Goal: Check status: Check status

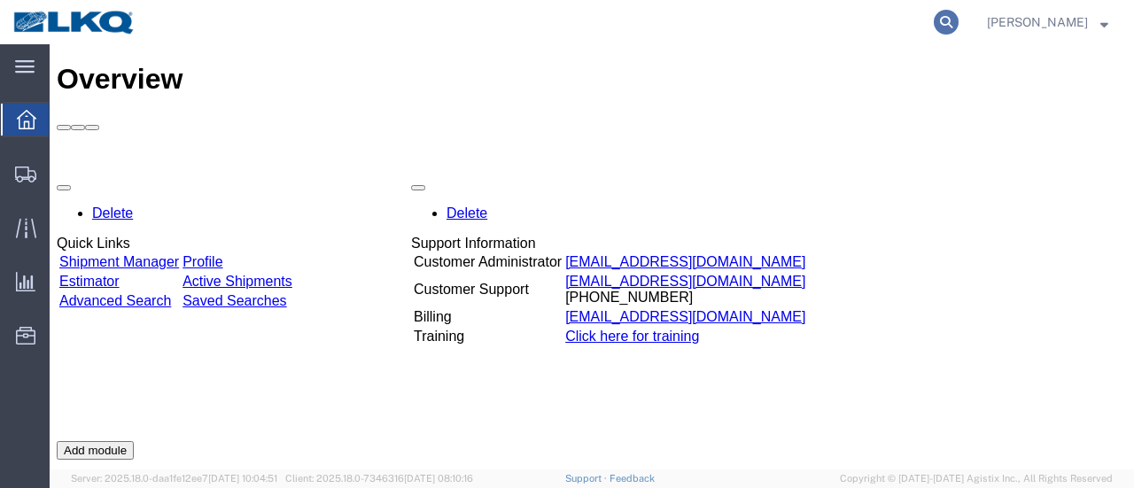
click at [959, 20] on icon at bounding box center [946, 22] width 25 height 25
click at [664, 20] on input "search" at bounding box center [664, 22] width 539 height 43
type input "56672587"
